Goal: Find contact information: Find contact information

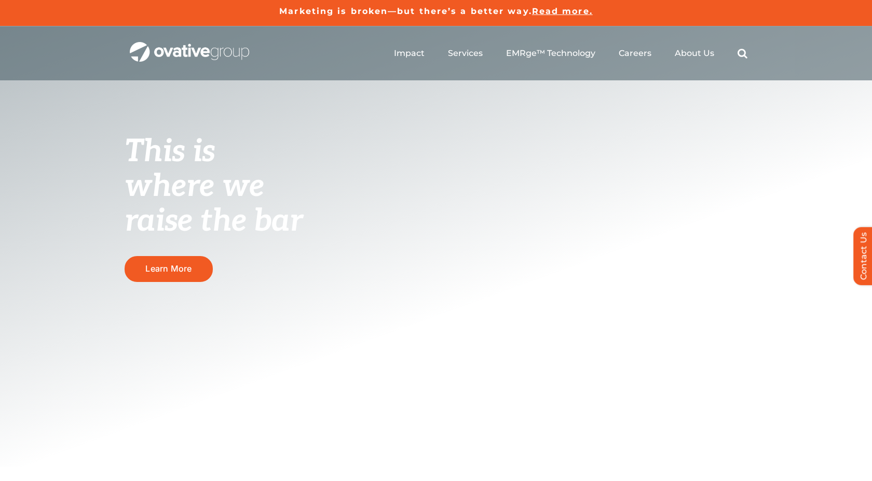
click at [558, 11] on span "Read more." at bounding box center [562, 11] width 61 height 10
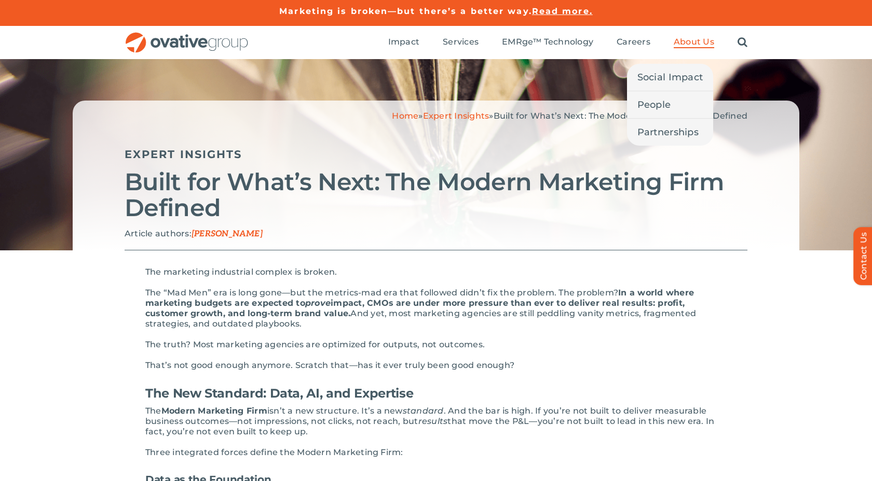
click at [678, 39] on span "About Us" at bounding box center [693, 42] width 40 height 10
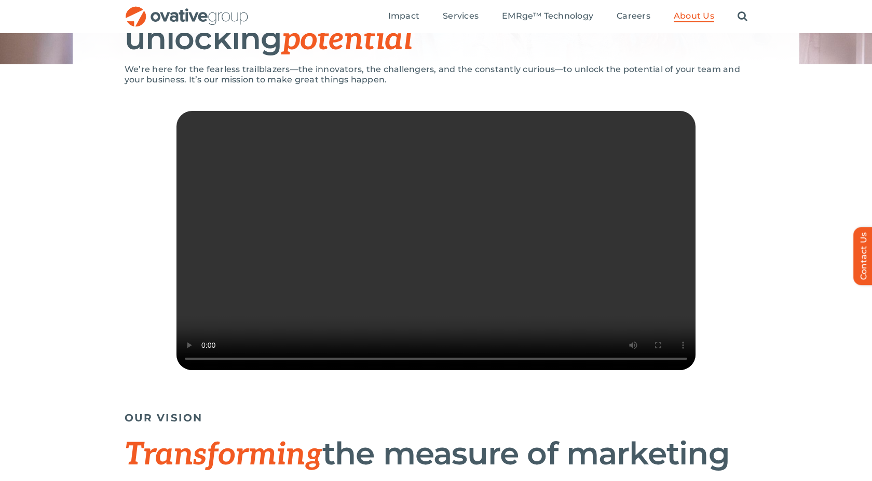
scroll to position [115, 0]
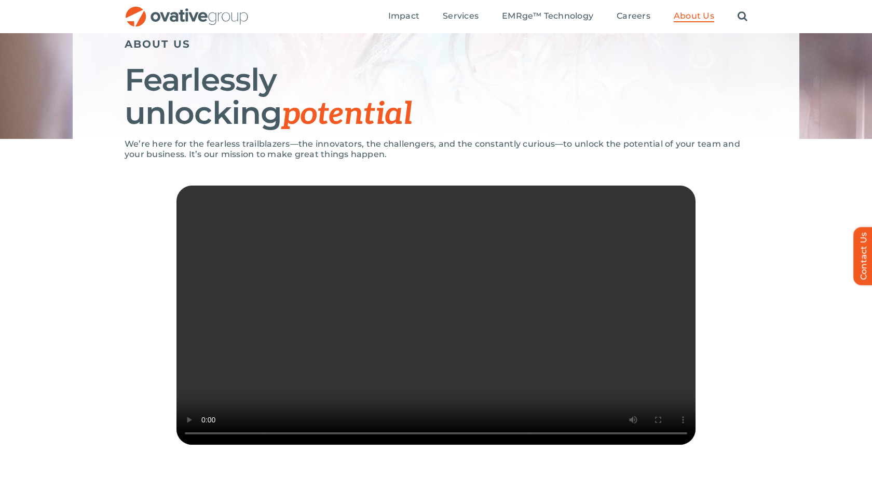
click at [395, 315] on video "Sorry, your browser doesn't support embedded videos." at bounding box center [435, 315] width 519 height 259
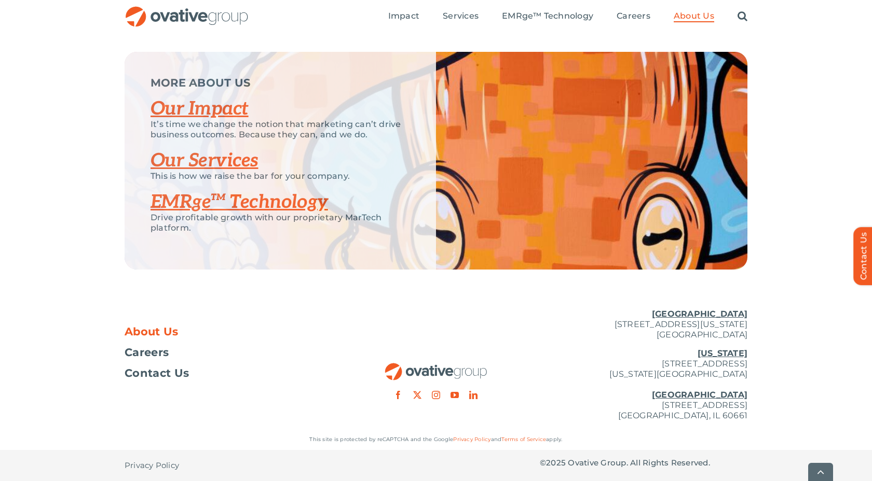
scroll to position [2177, 0]
click at [717, 315] on u "[GEOGRAPHIC_DATA]" at bounding box center [699, 314] width 95 height 10
drag, startPoint x: 577, startPoint y: 328, endPoint x: 767, endPoint y: 324, distance: 190.5
click at [767, 324] on div "About Us Careers Contact Us Minneapolis 729 Washington Avenue N, Suite 1000 Min…" at bounding box center [436, 365] width 872 height 129
copy p "[STREET_ADDRESS][US_STATE]"
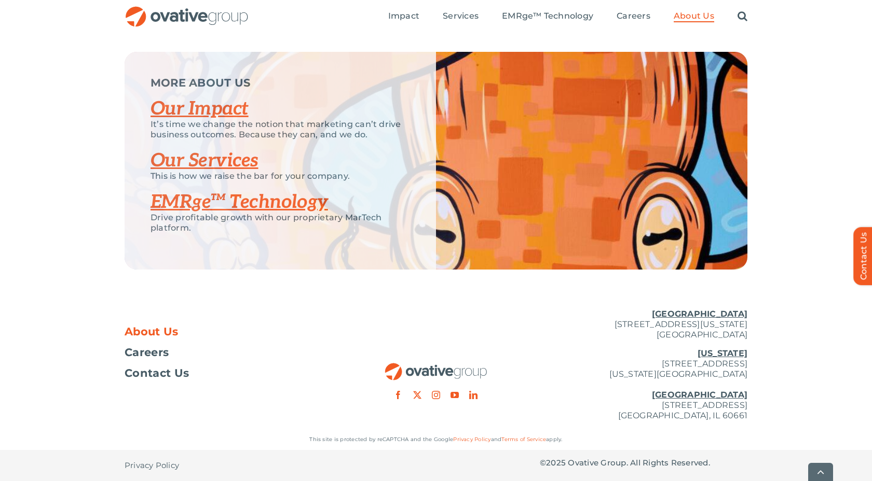
copy p "[STREET_ADDRESS][US_STATE]"
click at [741, 396] on u "[GEOGRAPHIC_DATA]" at bounding box center [699, 395] width 95 height 10
drag, startPoint x: 755, startPoint y: 406, endPoint x: 549, endPoint y: 400, distance: 206.6
click at [549, 400] on div "About Us Careers Contact Us Minneapolis 729 Washington Avenue N, Suite 1000 Min…" at bounding box center [436, 365] width 872 height 129
copy p "Chicago 224 North Desplaines Street, Suite 200"
